Goal: Ask a question: Seek information or help from site administrators or community

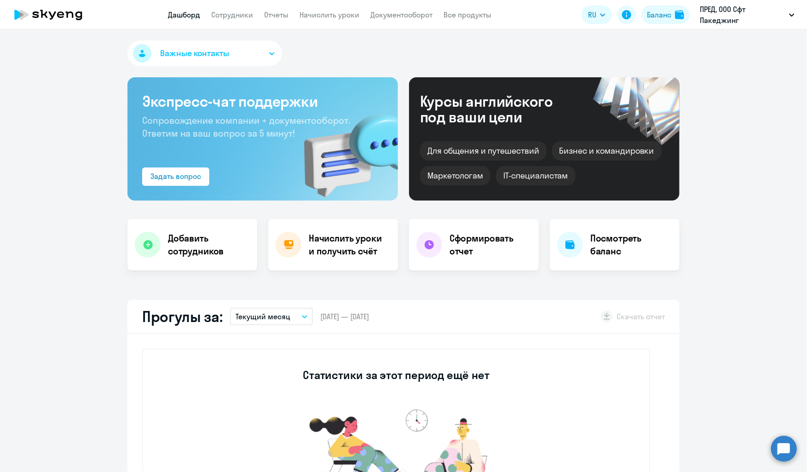
select select "30"
click at [375, 12] on link "Документооборот" at bounding box center [401, 14] width 62 height 9
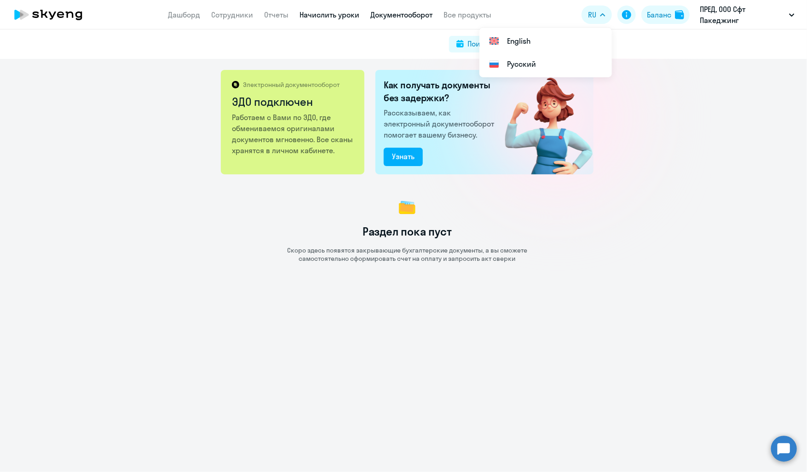
click at [316, 15] on link "Начислить уроки" at bounding box center [330, 14] width 60 height 9
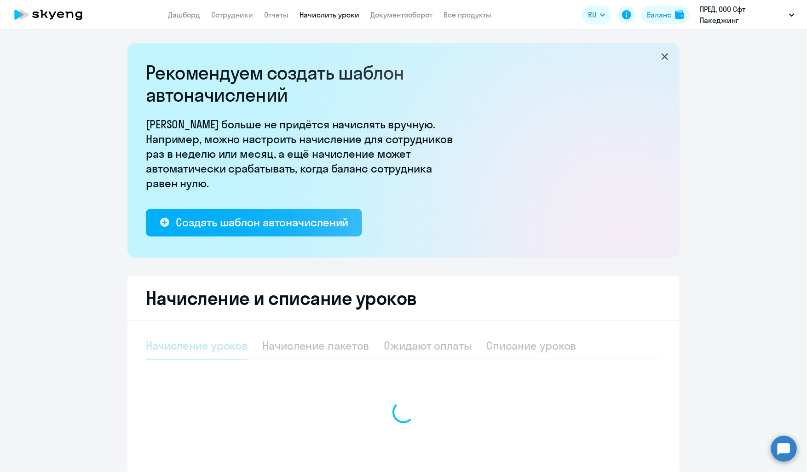
select select "10"
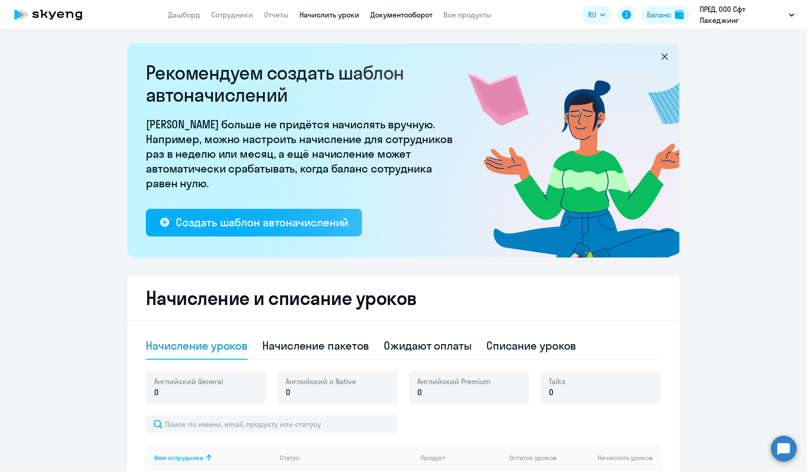
click at [406, 14] on link "Документооборот" at bounding box center [401, 14] width 62 height 9
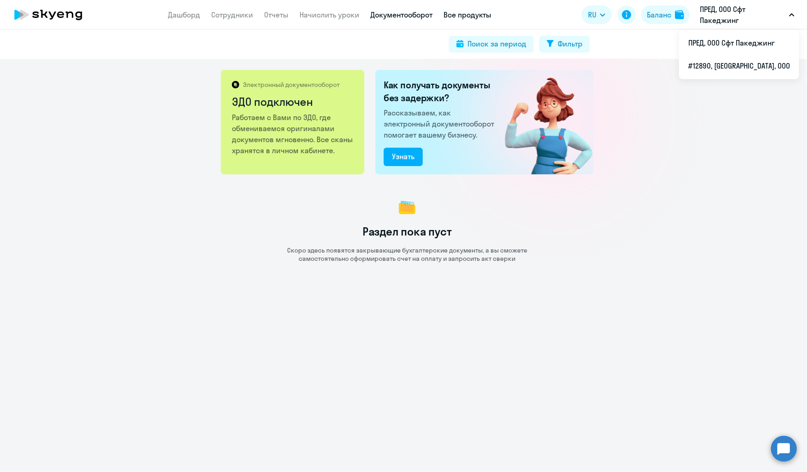
click at [453, 14] on link "Все продукты" at bounding box center [468, 14] width 48 height 9
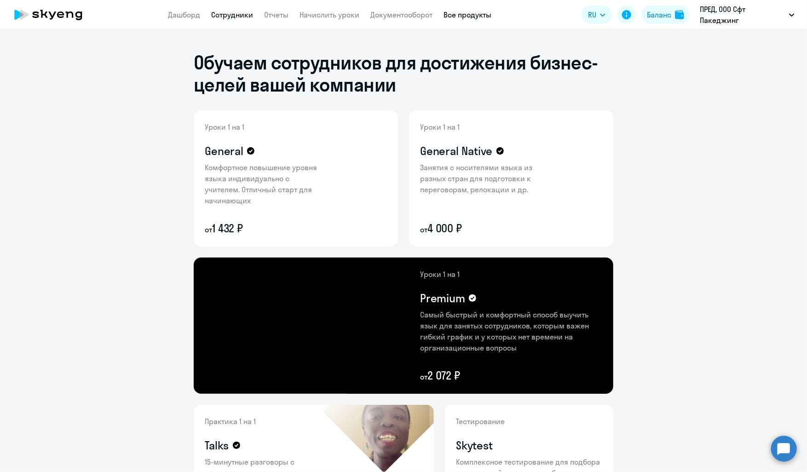
click at [227, 13] on link "Сотрудники" at bounding box center [232, 14] width 42 height 9
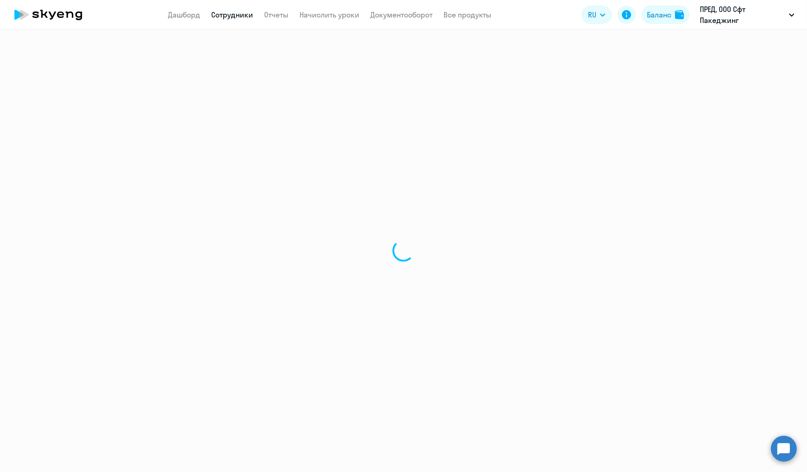
select select "30"
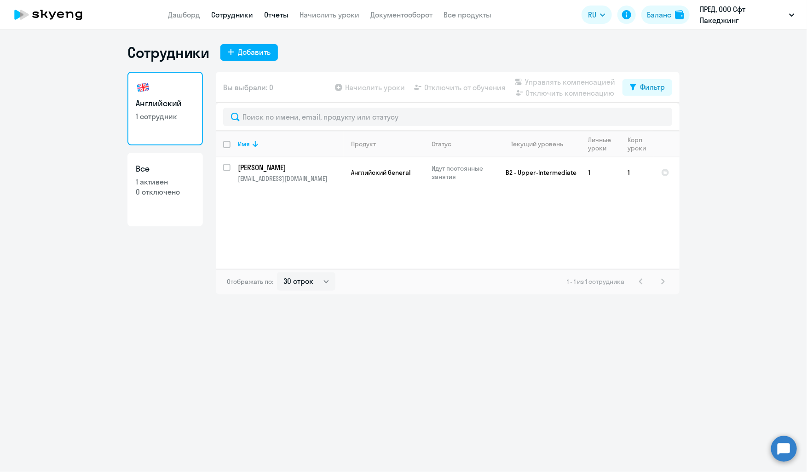
click at [277, 16] on link "Отчеты" at bounding box center [276, 14] width 24 height 9
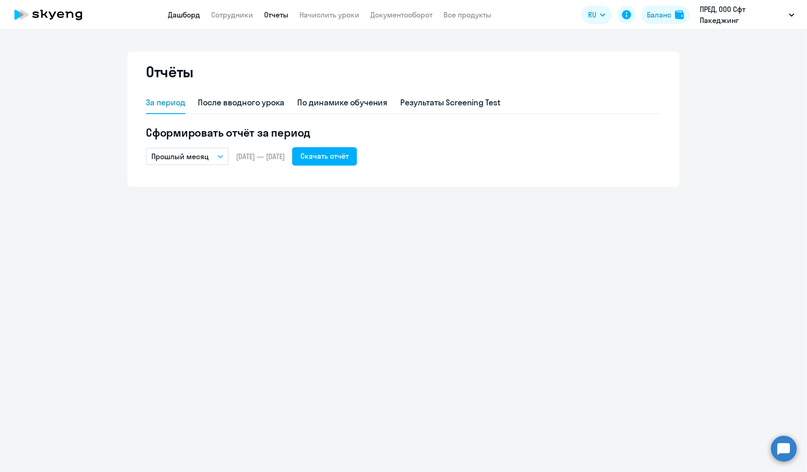
click at [187, 16] on link "Дашборд" at bounding box center [184, 14] width 32 height 9
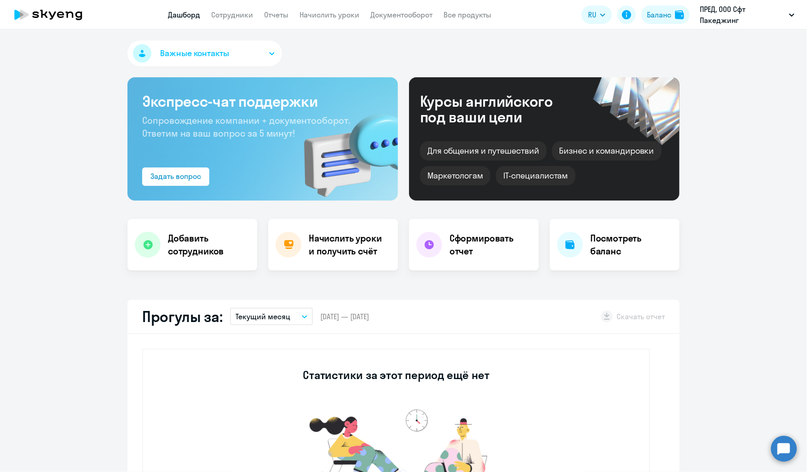
select select "30"
click at [169, 180] on div "Задать вопрос" at bounding box center [175, 176] width 51 height 11
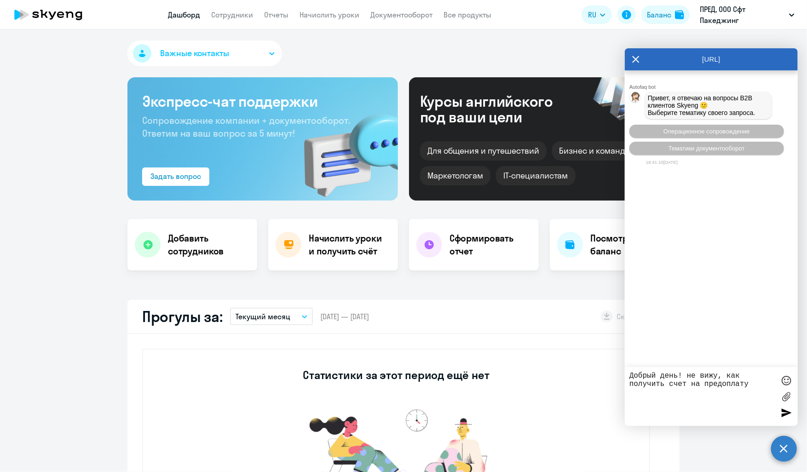
type textarea "Добрый день! не вижу, как получить счет на предоплату"
click at [783, 410] on div at bounding box center [786, 413] width 14 height 14
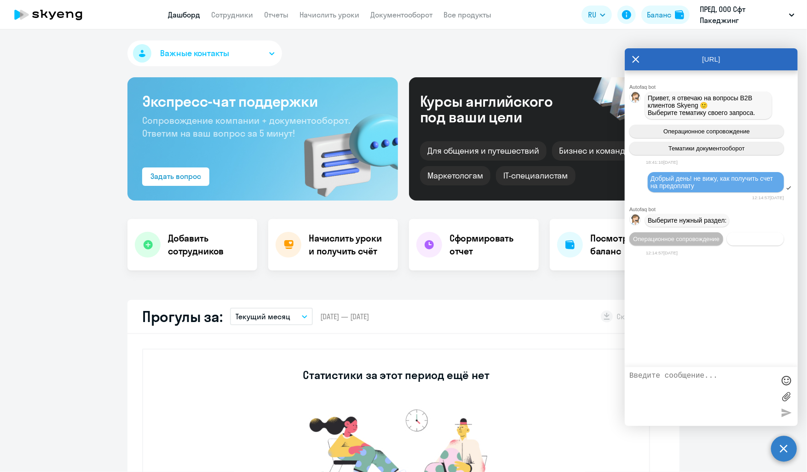
click at [749, 242] on span "Документооборот" at bounding box center [755, 239] width 49 height 7
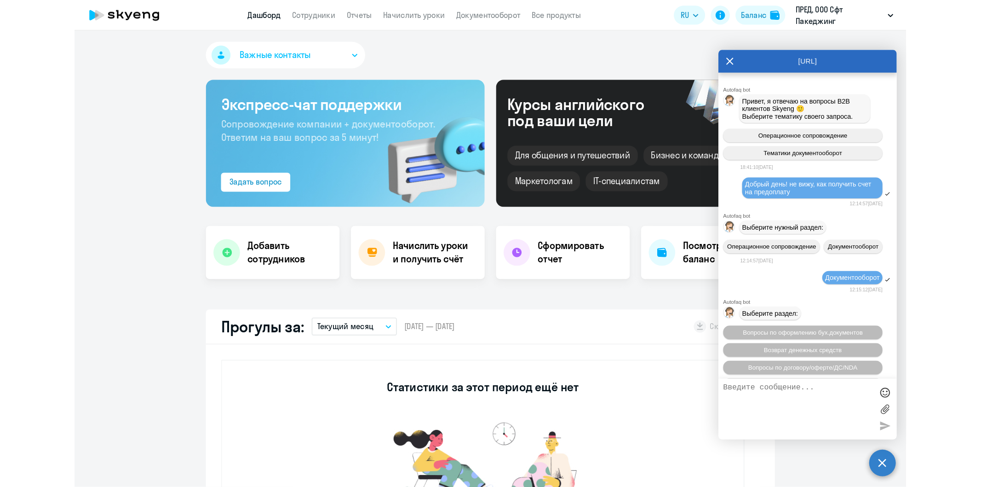
scroll to position [69, 0]
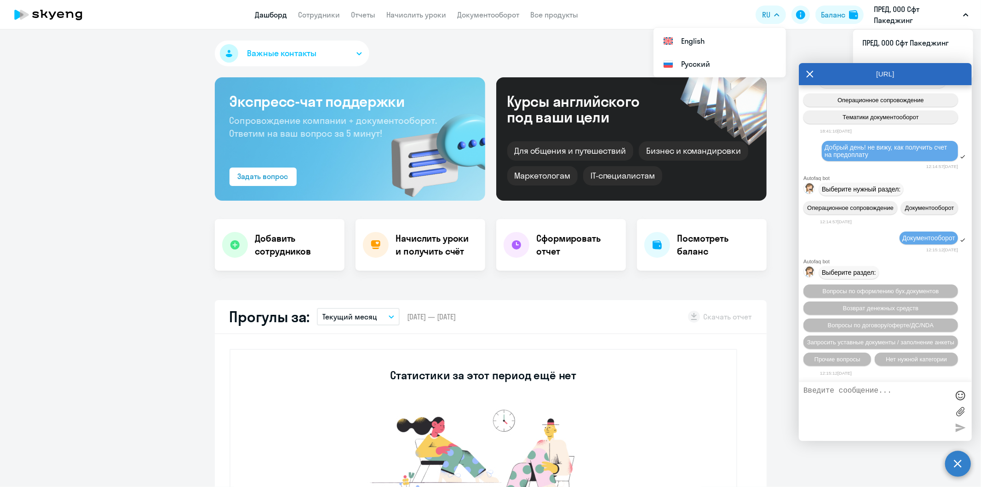
click at [781, 347] on app-truancy-attendance-dashboard "Прогулы за: Текущий месяц – [DATE] — [DATE] Скачать отчет Статистики за этот пе…" at bounding box center [490, 415] width 981 height 231
click at [807, 68] on icon at bounding box center [810, 74] width 7 height 22
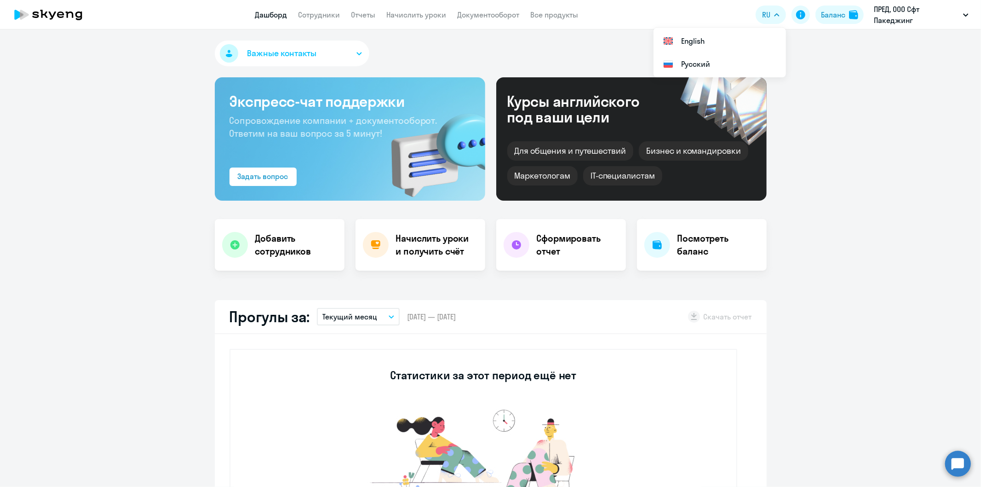
click at [357, 52] on icon "button" at bounding box center [359, 53] width 5 height 2
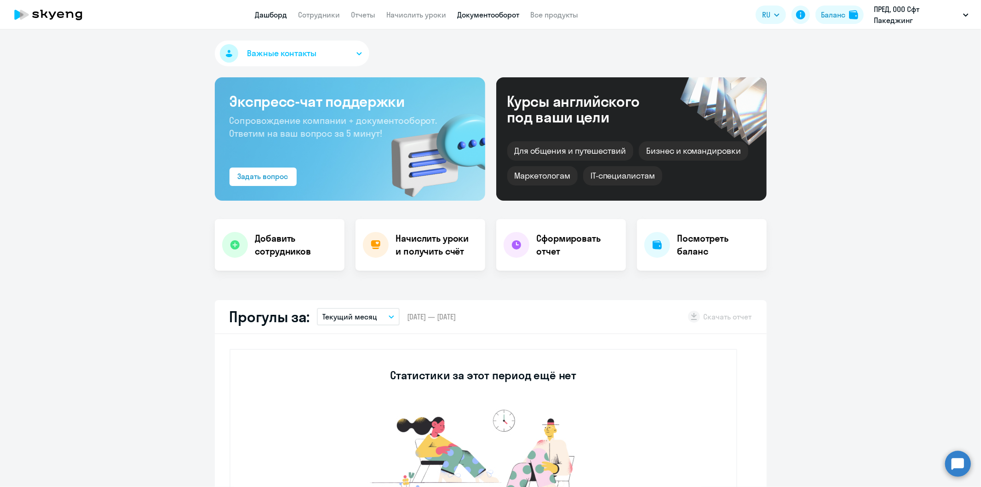
click at [473, 12] on link "Документооборот" at bounding box center [489, 14] width 62 height 9
